Goal: Information Seeking & Learning: Learn about a topic

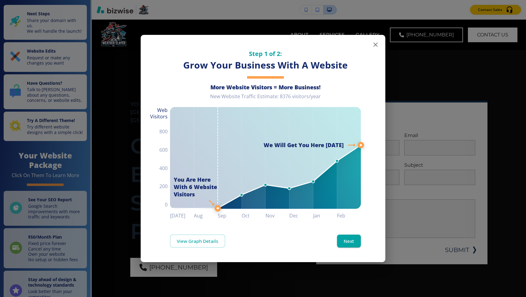
click at [377, 46] on icon "button" at bounding box center [375, 44] width 7 height 7
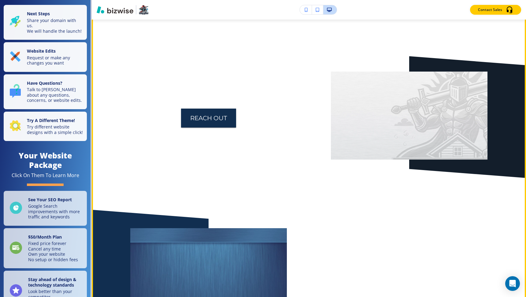
scroll to position [2285, 0]
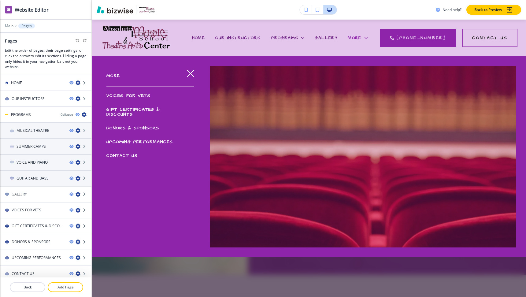
scroll to position [7, 0]
